Goal: Information Seeking & Learning: Learn about a topic

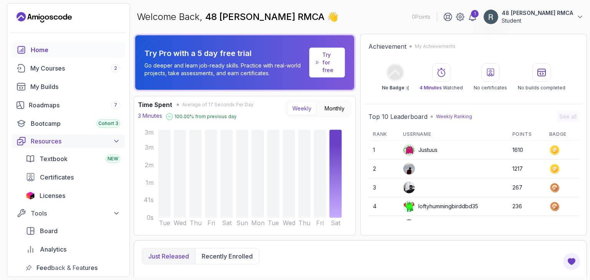
click at [108, 141] on div "Resources" at bounding box center [76, 141] width 90 height 9
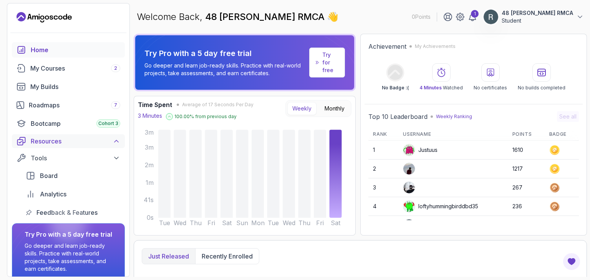
click at [108, 141] on div "Resources" at bounding box center [76, 141] width 90 height 9
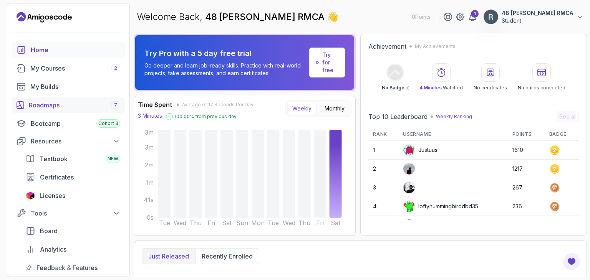
click at [71, 103] on div "Roadmaps 7" at bounding box center [74, 105] width 91 height 9
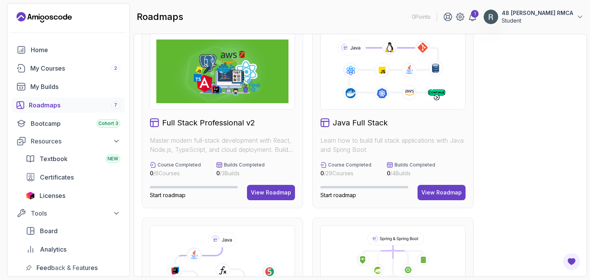
scroll to position [7, 0]
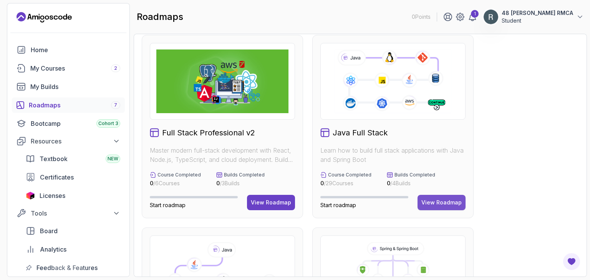
click at [451, 200] on div "View Roadmap" at bounding box center [442, 203] width 40 height 8
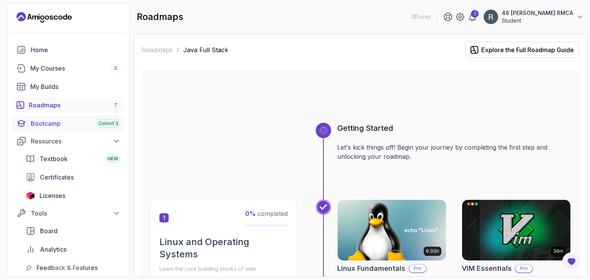
click at [88, 125] on div "Bootcamp Cohort 3" at bounding box center [76, 123] width 90 height 9
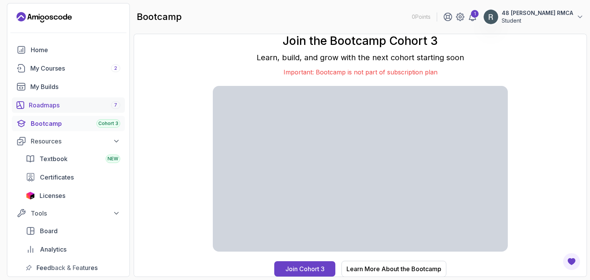
click at [73, 109] on div "Roadmaps 7" at bounding box center [74, 105] width 91 height 9
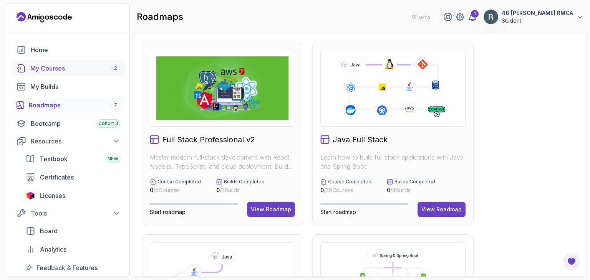
click at [106, 70] on div "My Courses 2" at bounding box center [75, 68] width 90 height 9
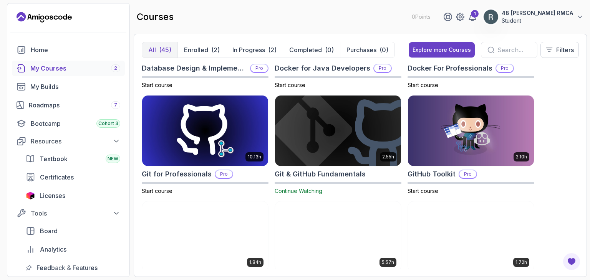
scroll to position [287, 0]
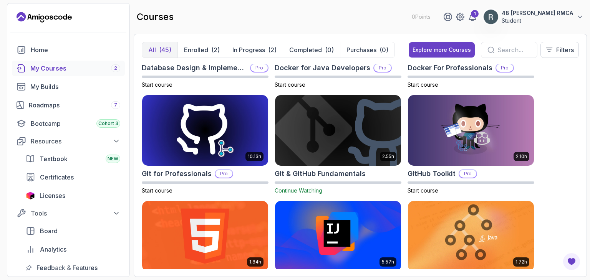
drag, startPoint x: 276, startPoint y: 211, endPoint x: 572, endPoint y: 109, distance: 313.0
click at [572, 109] on div "8.31h Advanced Databases Pro Start course 5.18h Advanced Spring Boot Pro Start …" at bounding box center [360, 166] width 437 height 205
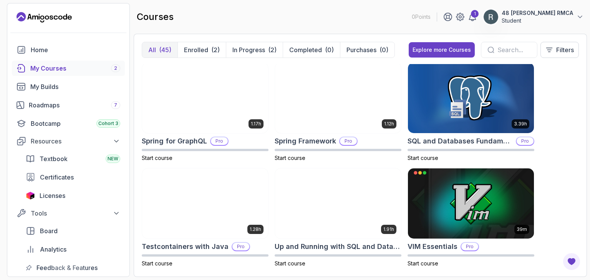
scroll to position [1386, 0]
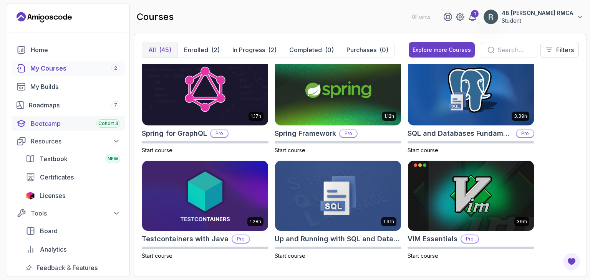
click at [61, 128] on div "Bootcamp Cohort 3" at bounding box center [76, 123] width 90 height 9
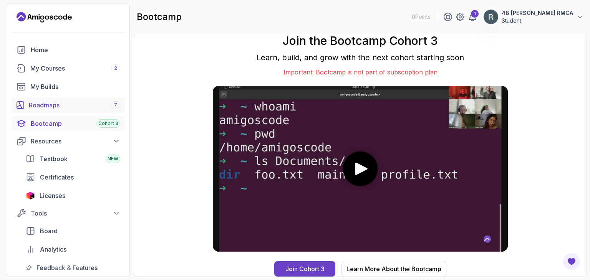
click at [37, 111] on link "Roadmaps 7" at bounding box center [68, 105] width 113 height 15
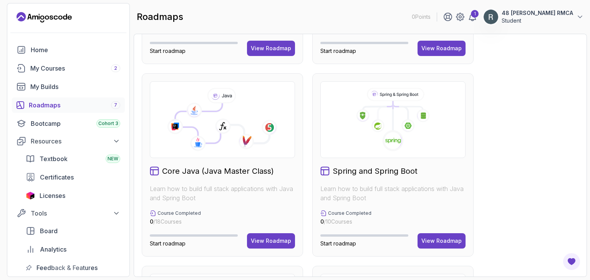
scroll to position [163, 0]
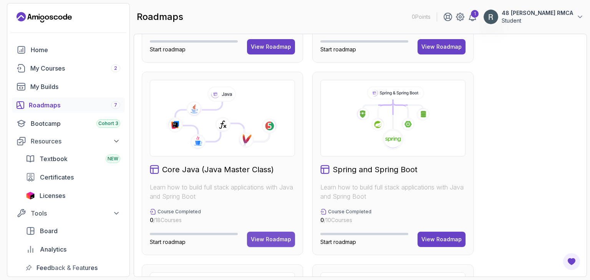
click at [269, 240] on div "View Roadmap" at bounding box center [271, 240] width 40 height 8
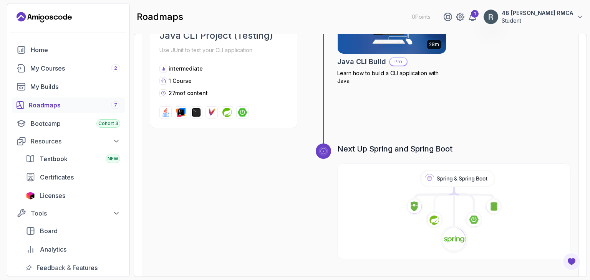
scroll to position [2470, 0]
click at [388, 196] on icon at bounding box center [455, 212] width 232 height 88
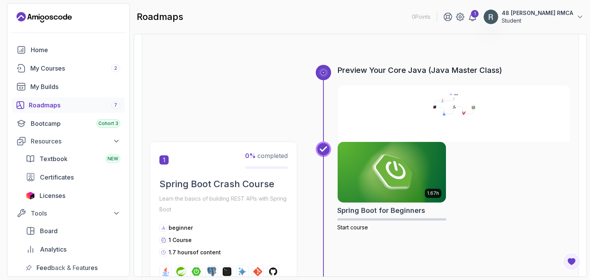
scroll to position [48, 0]
